Goal: Information Seeking & Learning: Learn about a topic

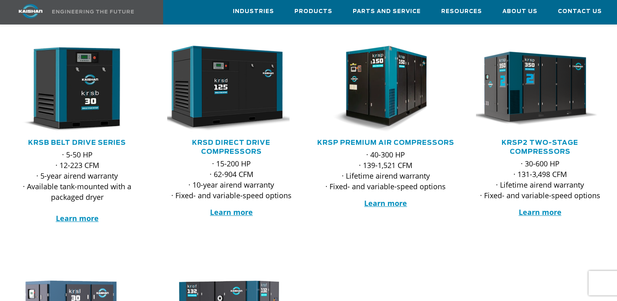
scroll to position [147, 0]
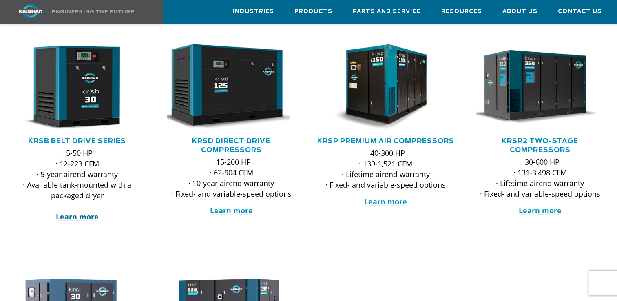
click at [73, 212] on strong "Learn more" at bounding box center [77, 217] width 43 height 10
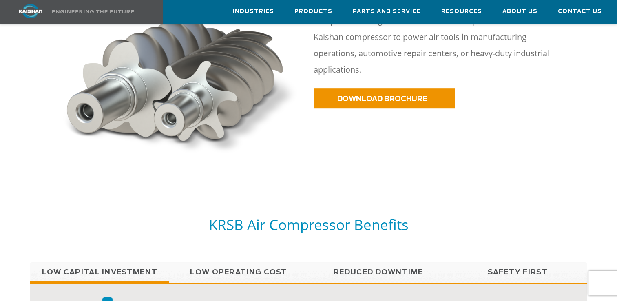
scroll to position [554, 0]
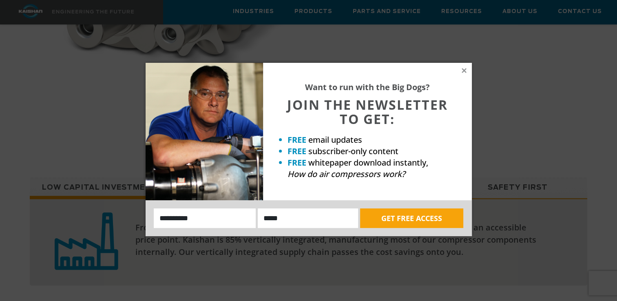
click at [465, 67] on div "Want to run with the Big Dogs? JOIN THE NEWSLETTER TO GET: FREE email updates F…" at bounding box center [367, 131] width 209 height 137
click at [467, 71] on icon at bounding box center [463, 70] width 7 height 7
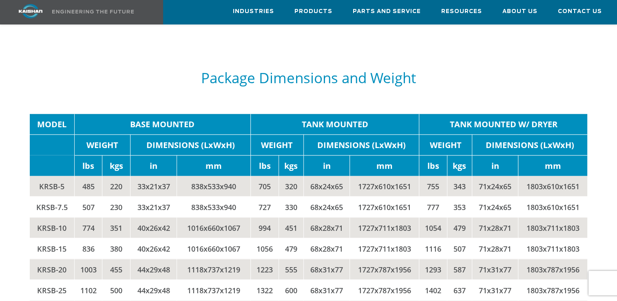
scroll to position [1516, 0]
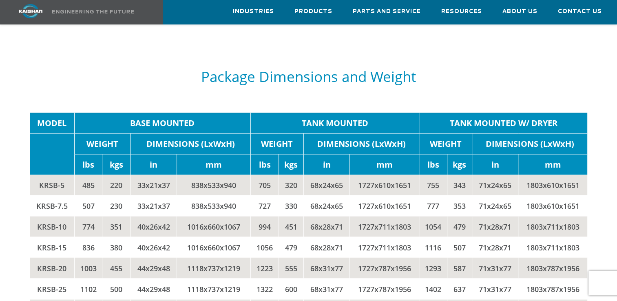
click at [56, 236] on td "KRSB-15" at bounding box center [52, 246] width 45 height 21
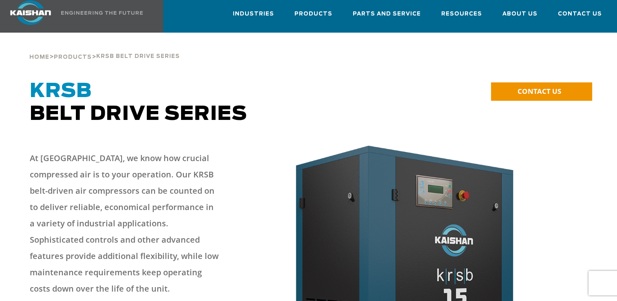
scroll to position [0, 0]
